Goal: Book appointment/travel/reservation

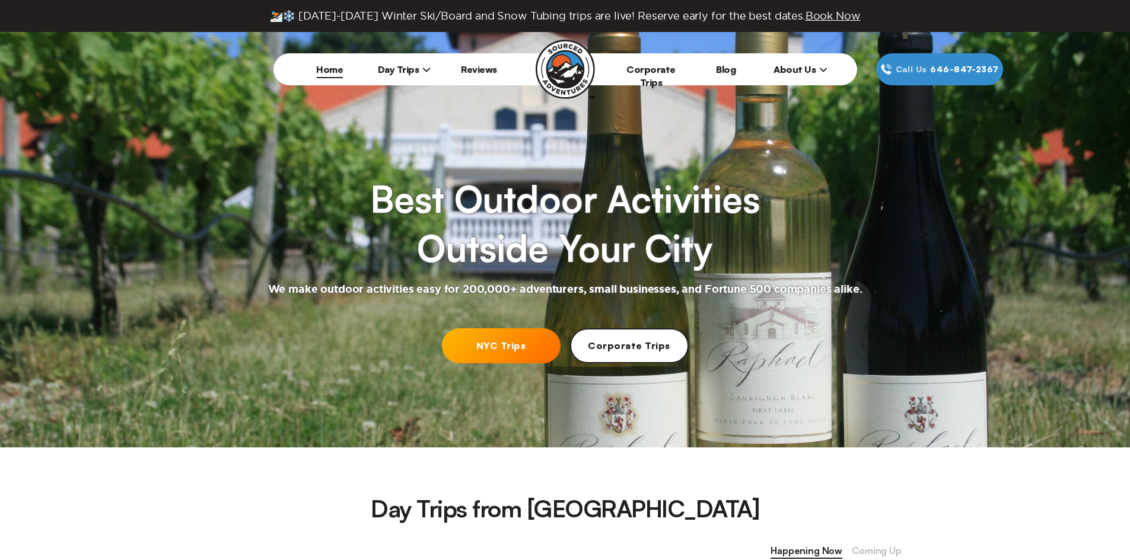
click at [395, 72] on span "Day Trips" at bounding box center [404, 69] width 53 height 12
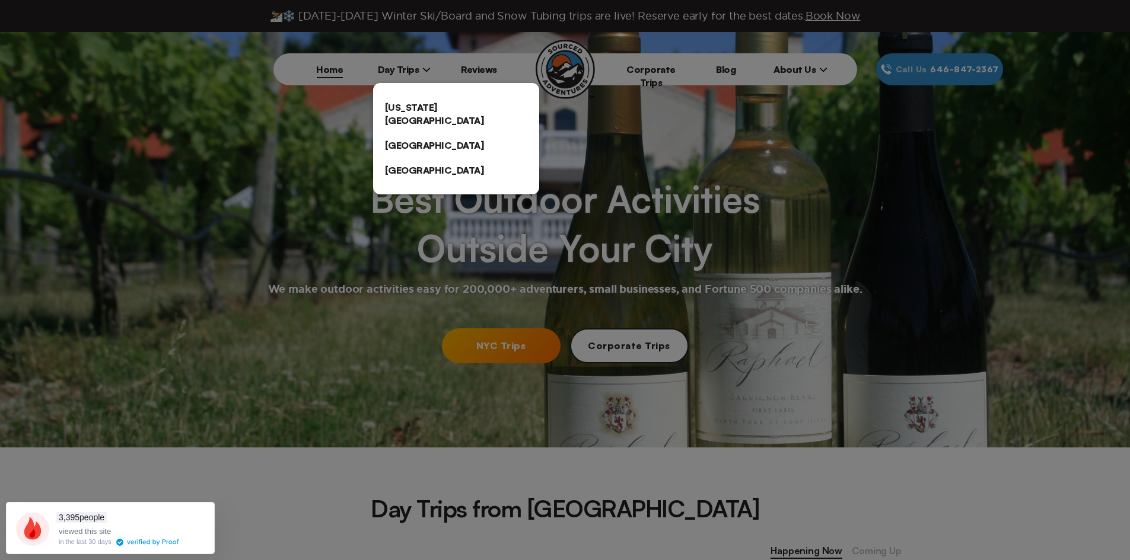
click at [406, 107] on link "[US_STATE][GEOGRAPHIC_DATA]" at bounding box center [456, 114] width 166 height 38
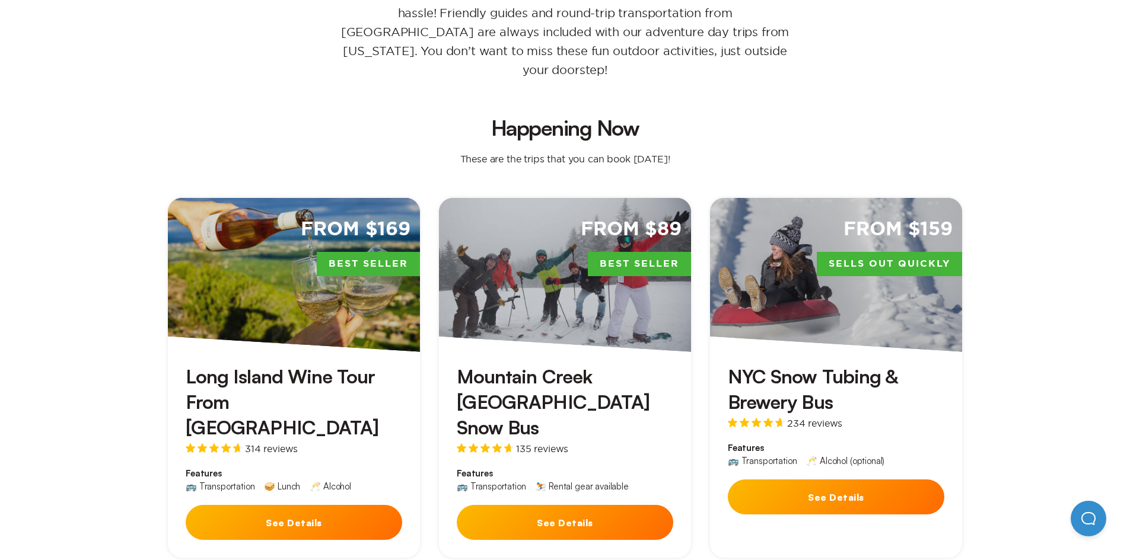
click at [283, 505] on button "See Details" at bounding box center [294, 522] width 216 height 35
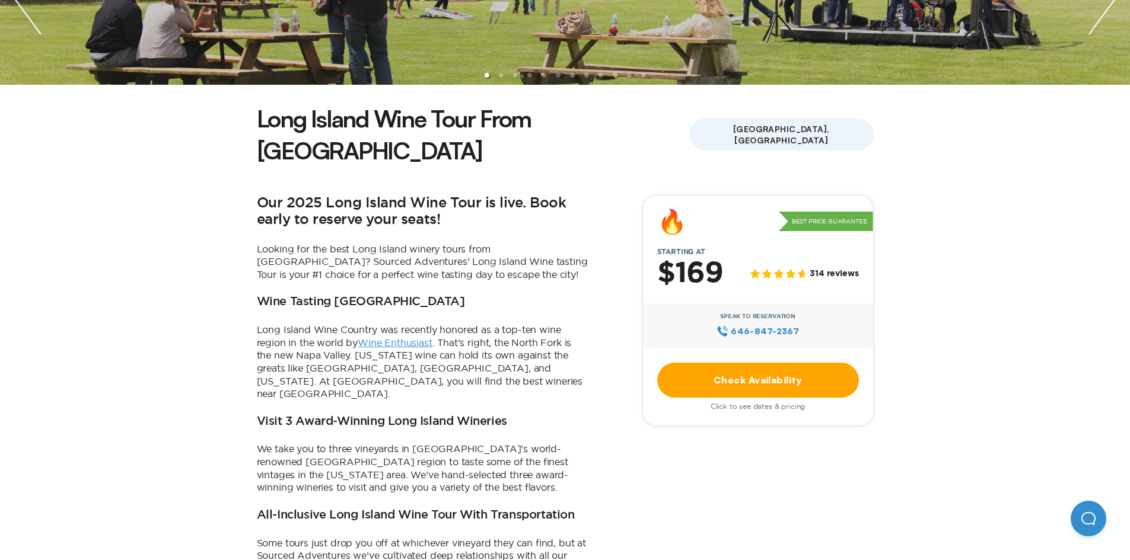
scroll to position [237, 0]
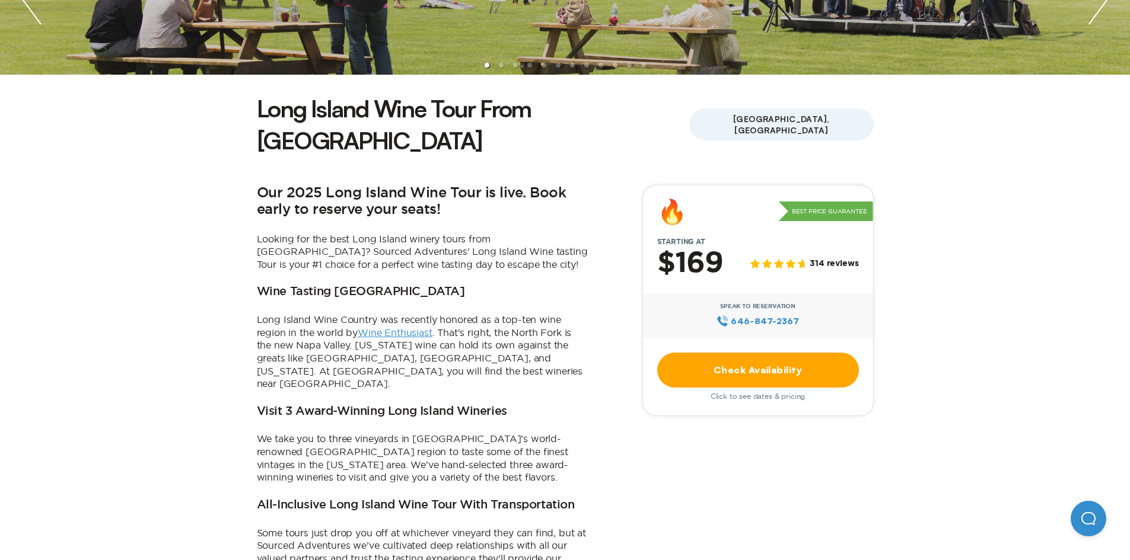
click at [745, 353] on link "Check Availability" at bounding box center [758, 370] width 202 height 35
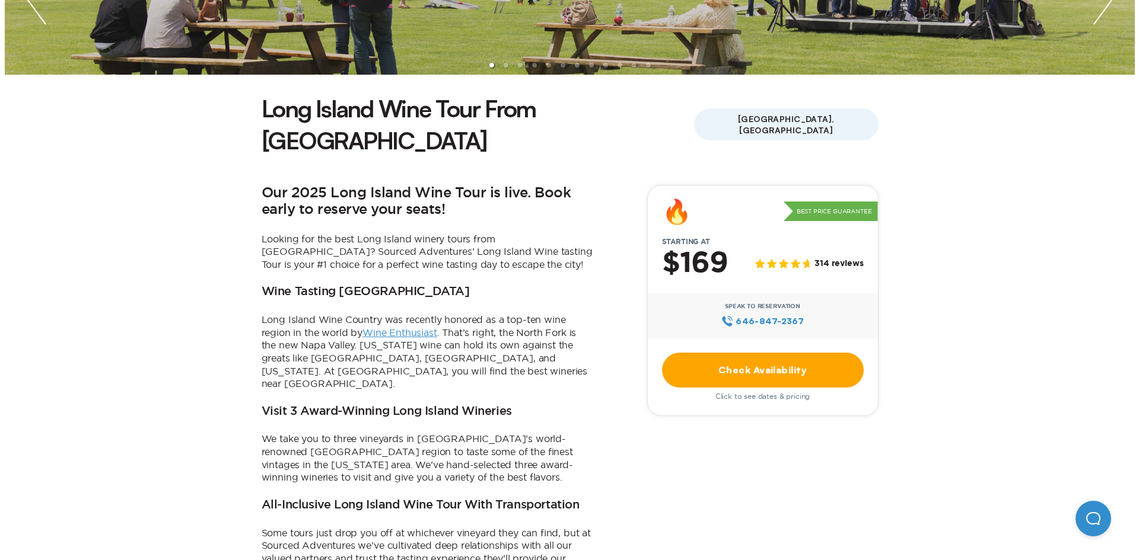
scroll to position [0, 0]
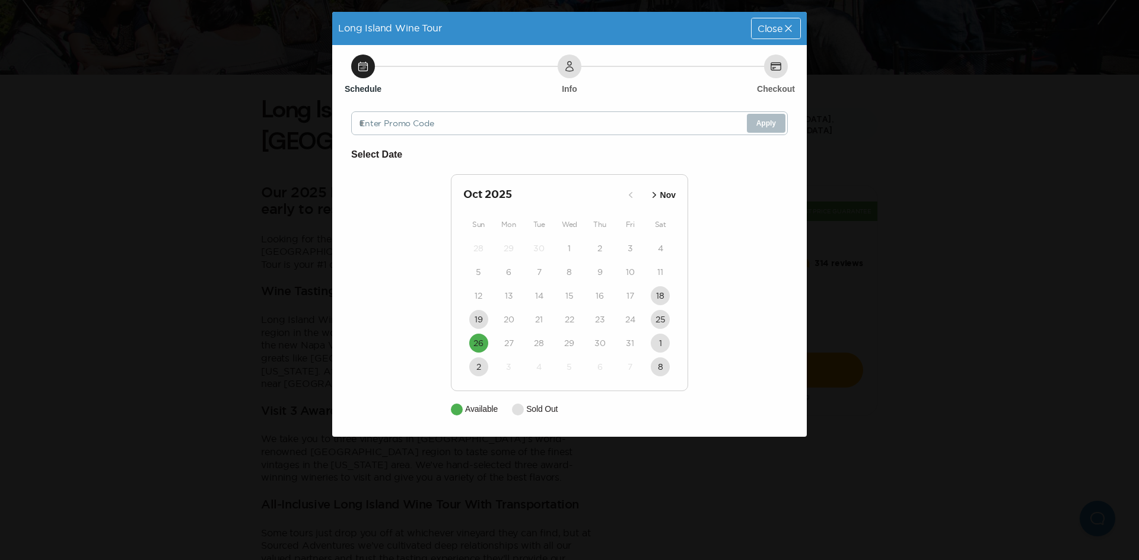
click at [660, 197] on p "Nov" at bounding box center [667, 195] width 15 height 12
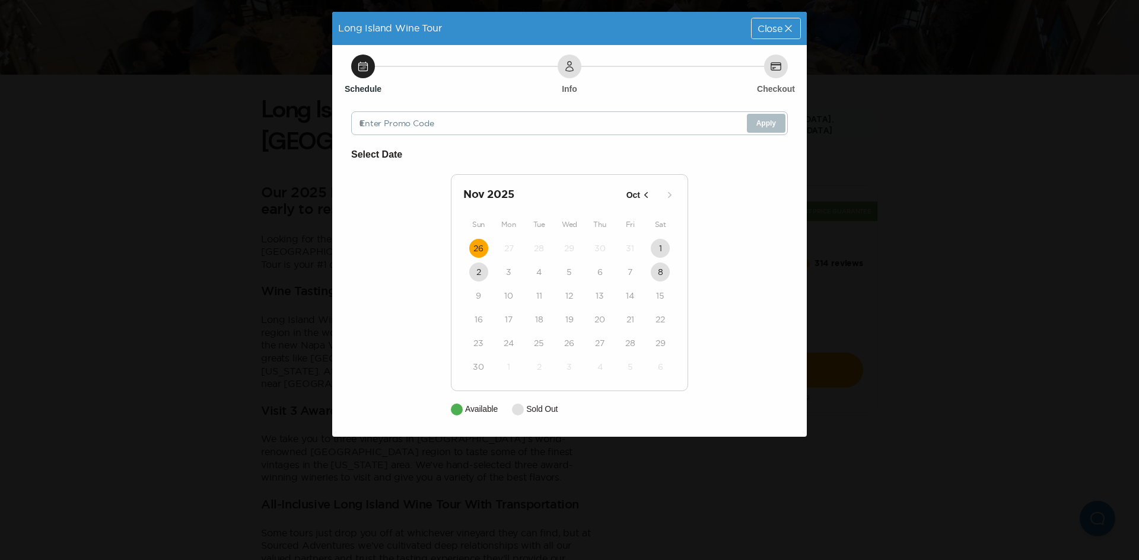
click at [473, 246] on time "26" at bounding box center [478, 249] width 10 height 12
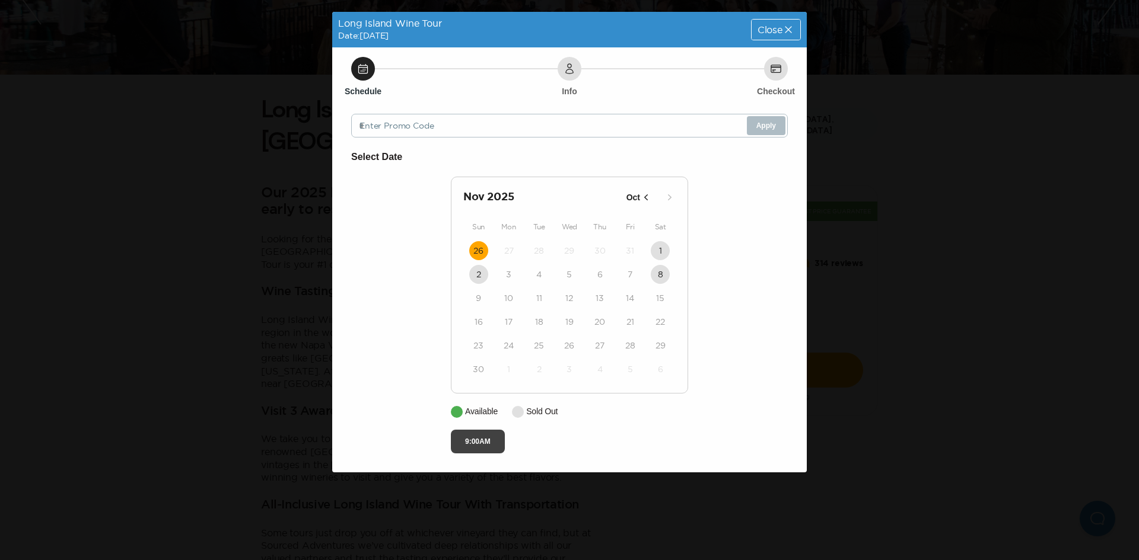
click at [476, 438] on button "9:00AM" at bounding box center [478, 442] width 54 height 24
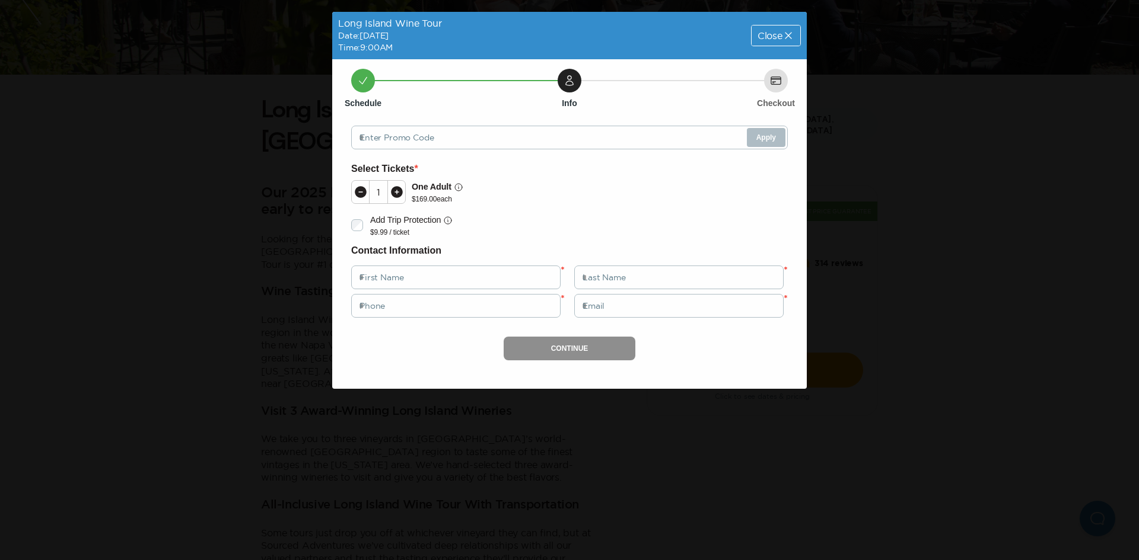
click at [392, 193] on icon at bounding box center [397, 192] width 12 height 12
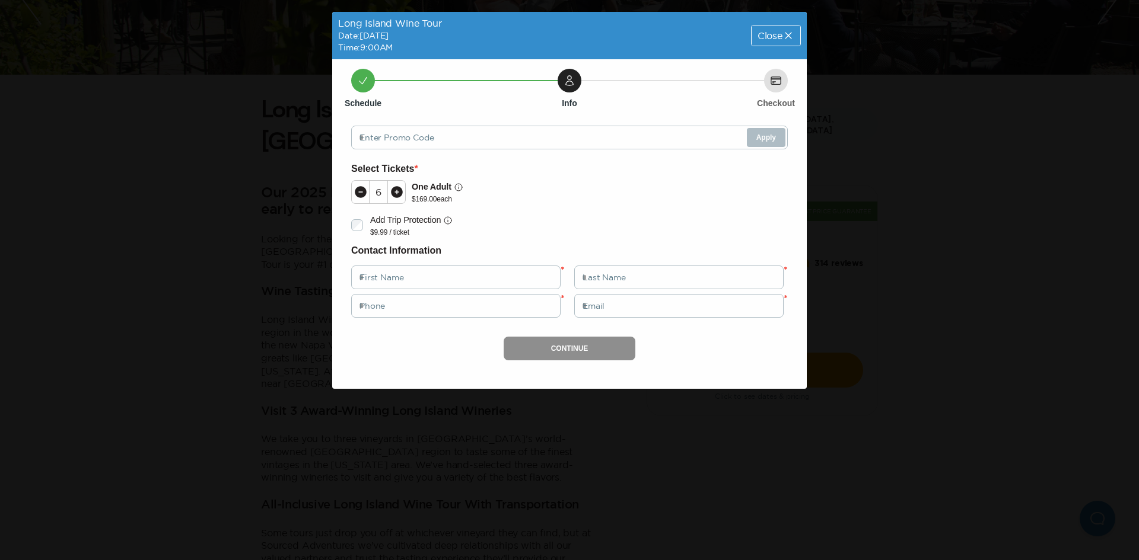
click at [392, 193] on icon at bounding box center [397, 192] width 12 height 12
click at [782, 32] on icon at bounding box center [788, 36] width 12 height 12
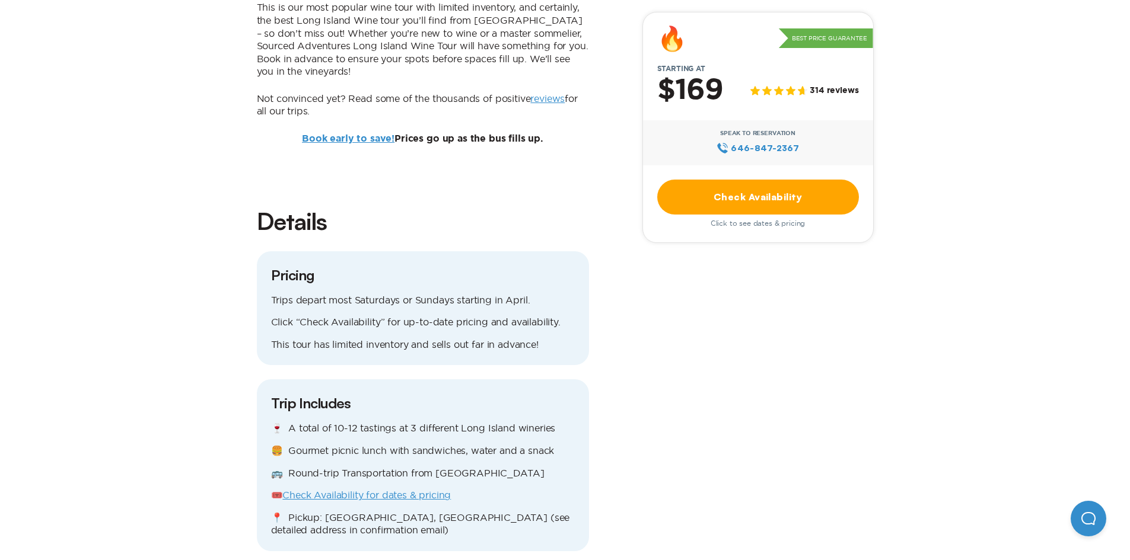
scroll to position [890, 0]
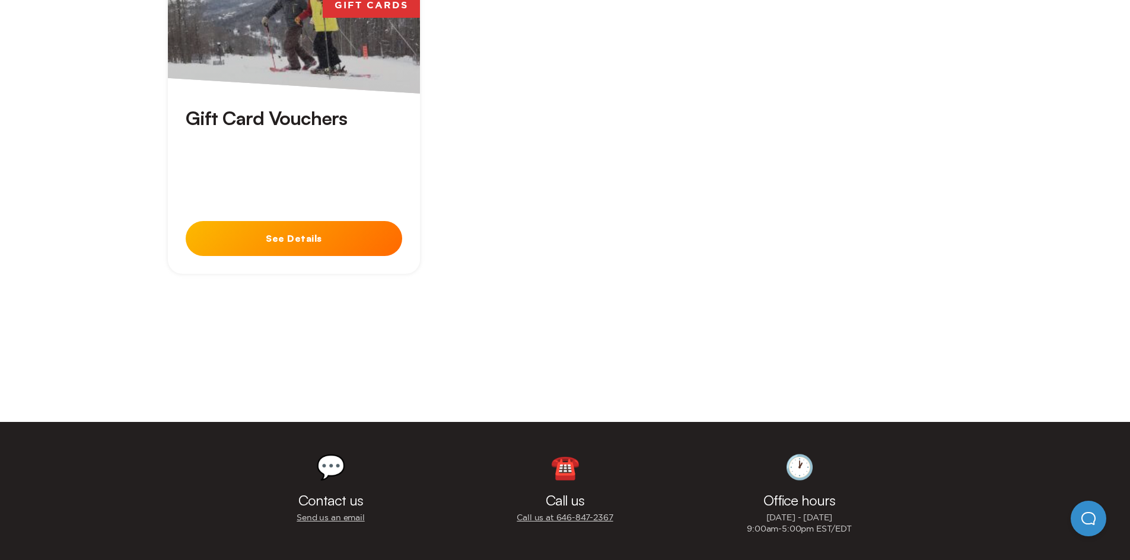
scroll to position [3383, 0]
